Goal: Transaction & Acquisition: Purchase product/service

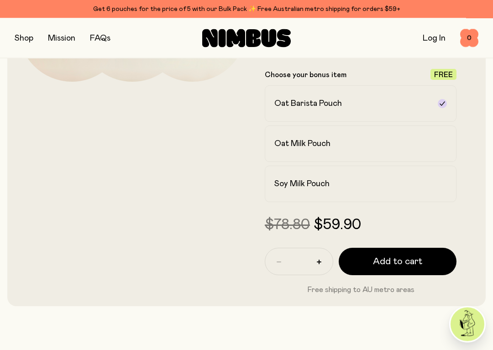
scroll to position [223, 0]
click at [407, 262] on span "Add to cart" at bounding box center [397, 261] width 49 height 13
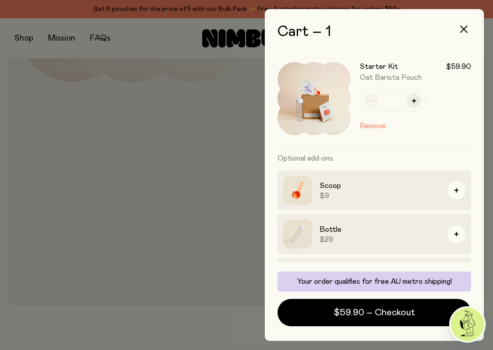
click at [463, 28] on icon "button" at bounding box center [463, 29] width 7 height 7
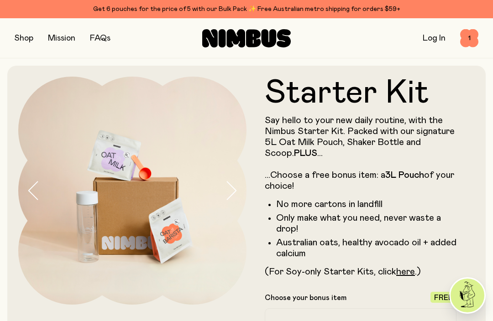
click at [24, 36] on button "button" at bounding box center [24, 38] width 19 height 13
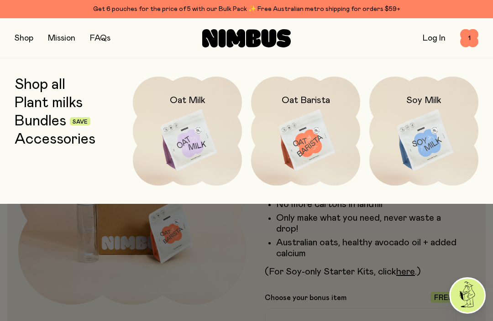
click at [312, 143] on img at bounding box center [305, 141] width 109 height 128
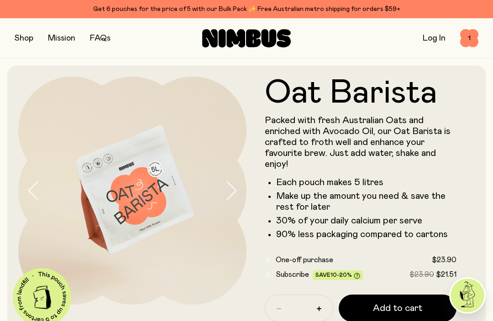
click at [28, 36] on button "button" at bounding box center [24, 38] width 19 height 13
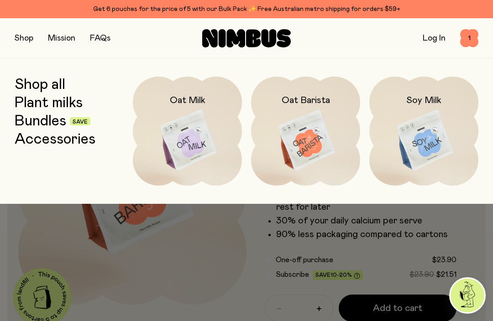
click at [479, 216] on div at bounding box center [246, 224] width 493 height 40
click at [465, 230] on div at bounding box center [246, 224] width 493 height 40
click at [321, 307] on div at bounding box center [246, 160] width 493 height 321
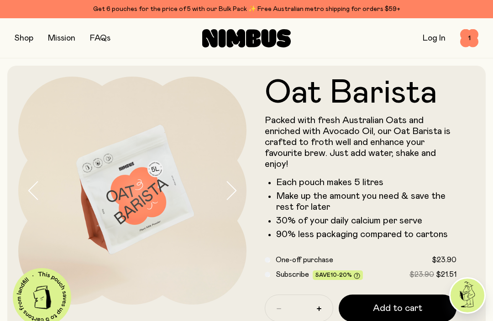
click at [319, 307] on icon "button" at bounding box center [319, 309] width 5 height 5
type input "*"
click at [377, 309] on span "Add to cart" at bounding box center [397, 308] width 49 height 13
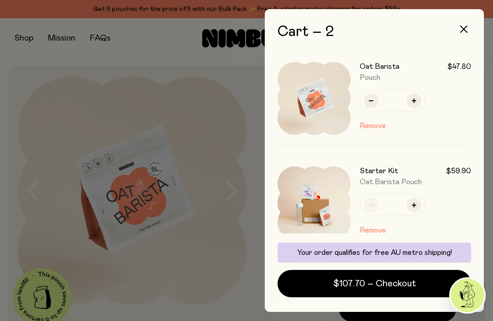
click at [376, 230] on button "Remove" at bounding box center [373, 230] width 26 height 11
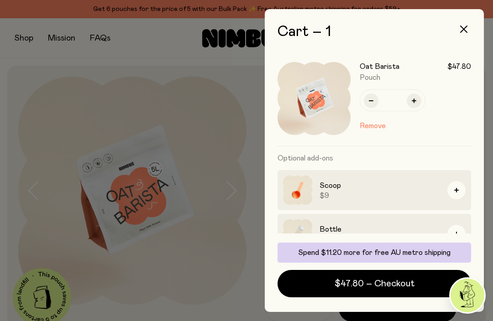
click at [458, 25] on button "button" at bounding box center [464, 29] width 22 height 22
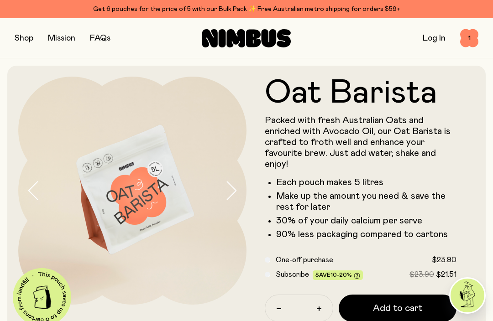
click at [60, 41] on link "Mission" at bounding box center [61, 38] width 27 height 8
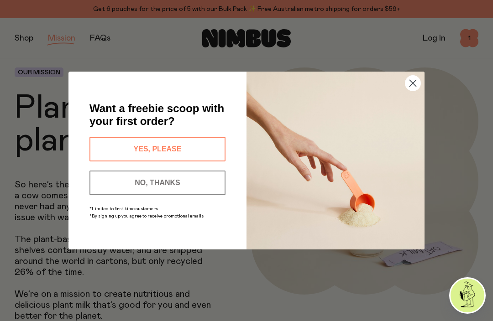
click at [414, 83] on circle "Close dialog" at bounding box center [412, 83] width 15 height 15
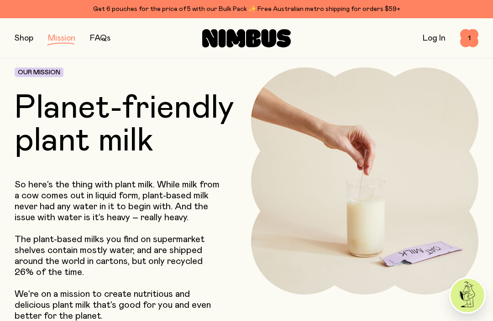
click at [415, 84] on img at bounding box center [364, 181] width 227 height 227
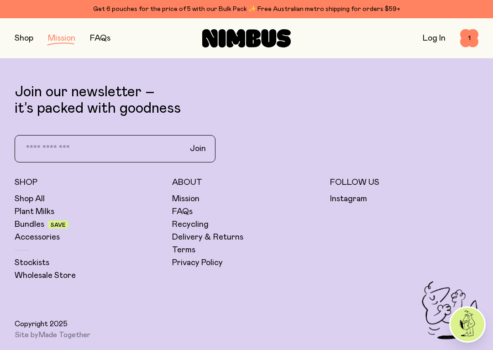
scroll to position [1566, 0]
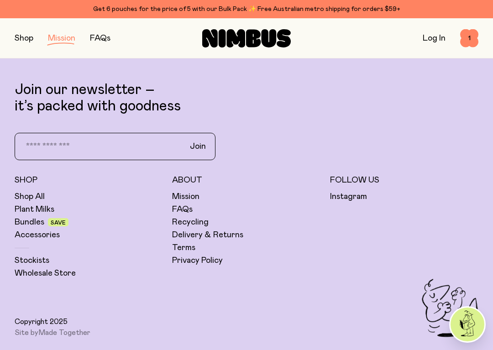
click at [196, 224] on link "Recycling" at bounding box center [190, 222] width 37 height 11
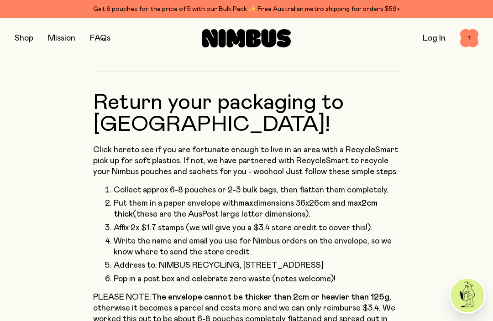
scroll to position [355, 0]
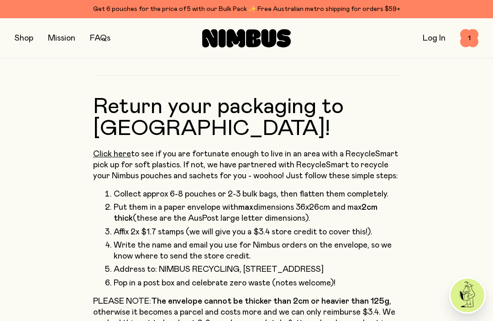
click at [115, 150] on link "Click here" at bounding box center [112, 154] width 38 height 8
